Goal: Obtain resource: Download file/media

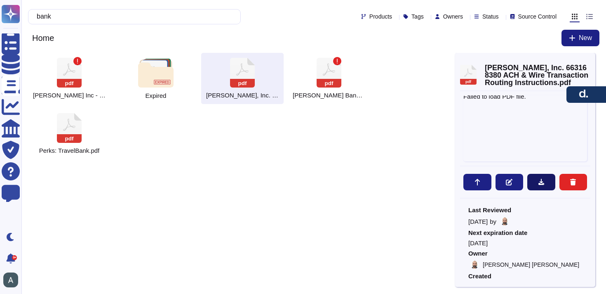
click at [541, 183] on icon at bounding box center [541, 182] width 6 height 6
click at [114, 10] on input "bank" at bounding box center [133, 16] width 200 height 14
click at [99, 18] on input "bank" at bounding box center [133, 16] width 200 height 14
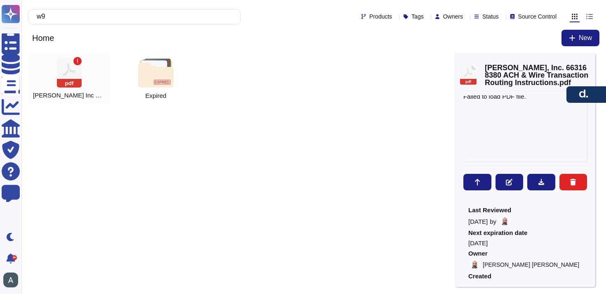
type input "w9"
click at [74, 72] on icon at bounding box center [69, 73] width 25 height 30
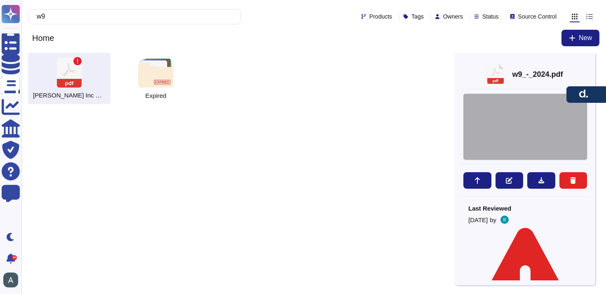
click at [496, 127] on div at bounding box center [525, 127] width 124 height 66
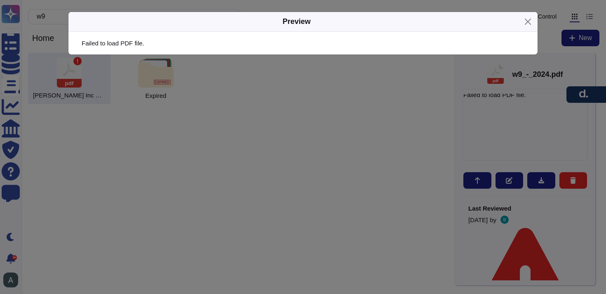
click at [524, 29] on div "Preview" at bounding box center [302, 22] width 469 height 20
click at [528, 26] on button "Close" at bounding box center [528, 21] width 13 height 13
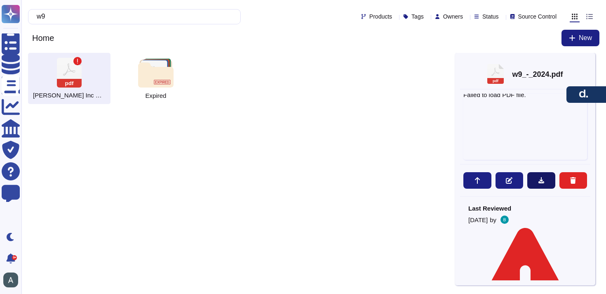
click at [546, 184] on button at bounding box center [541, 180] width 28 height 16
